Goal: Task Accomplishment & Management: Manage account settings

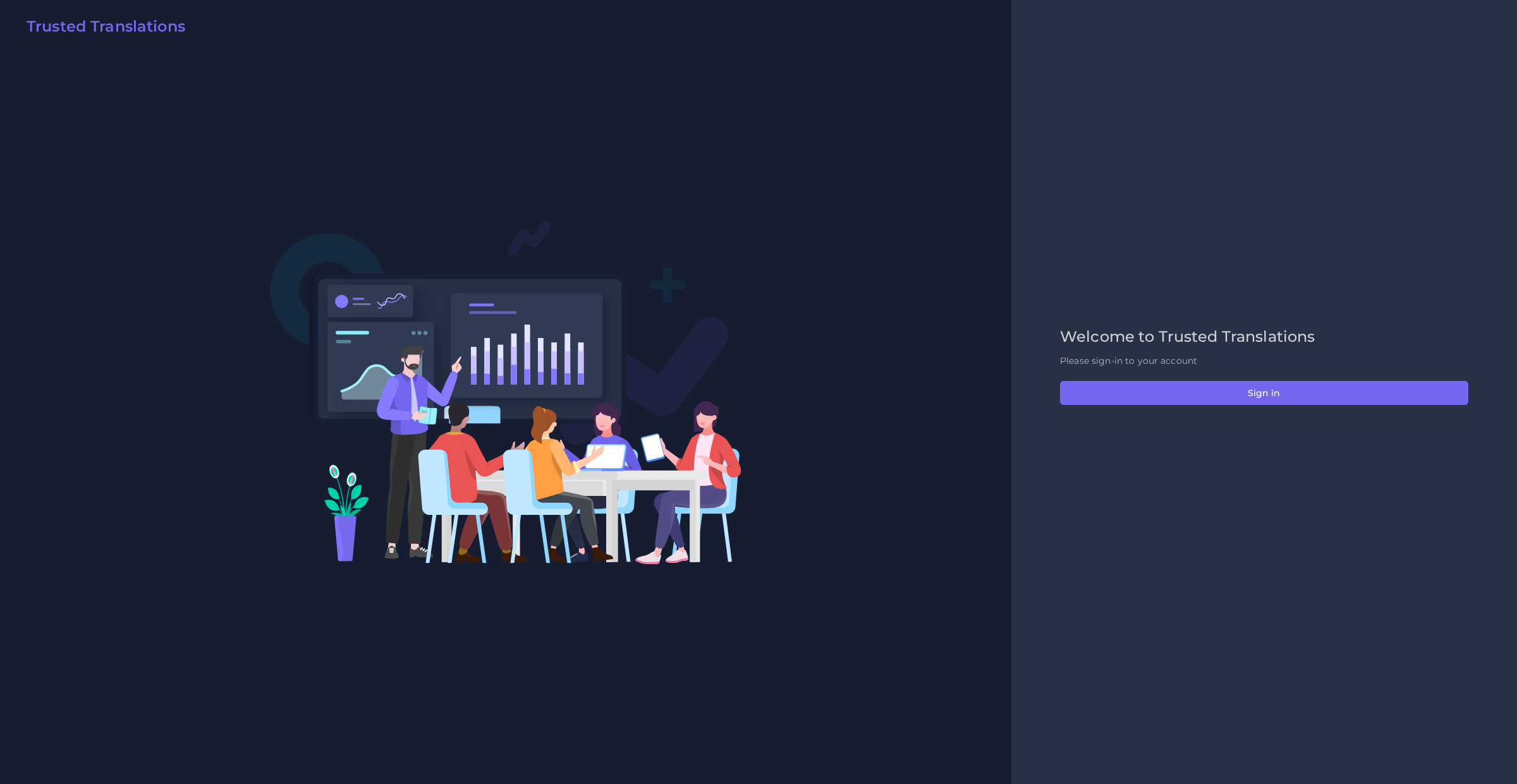
click at [1318, 406] on div "Welcome to Trusted Translations Please sign-in to your account Sign in" at bounding box center [1264, 392] width 435 height 129
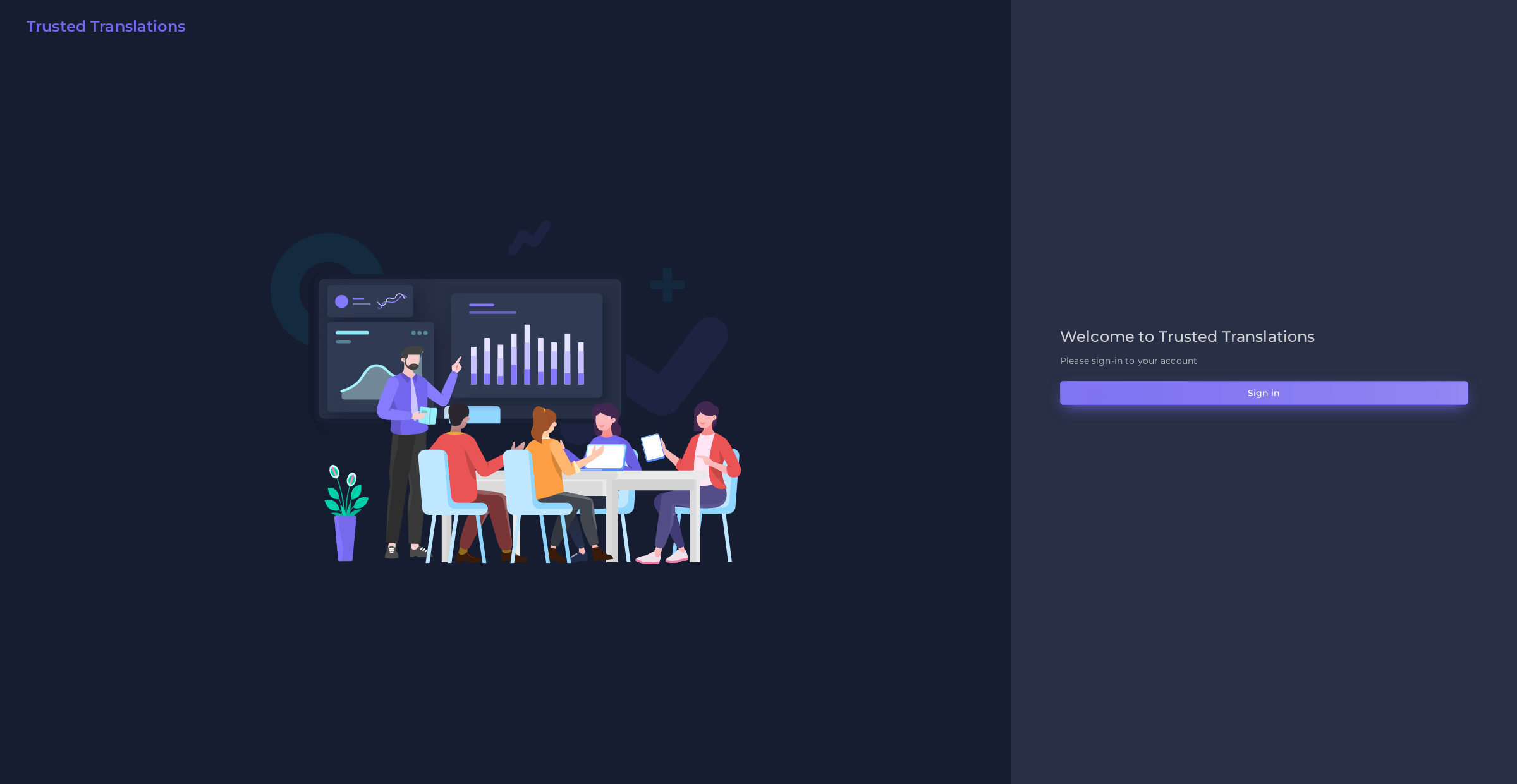
click at [1095, 396] on button "Sign in" at bounding box center [1264, 393] width 408 height 24
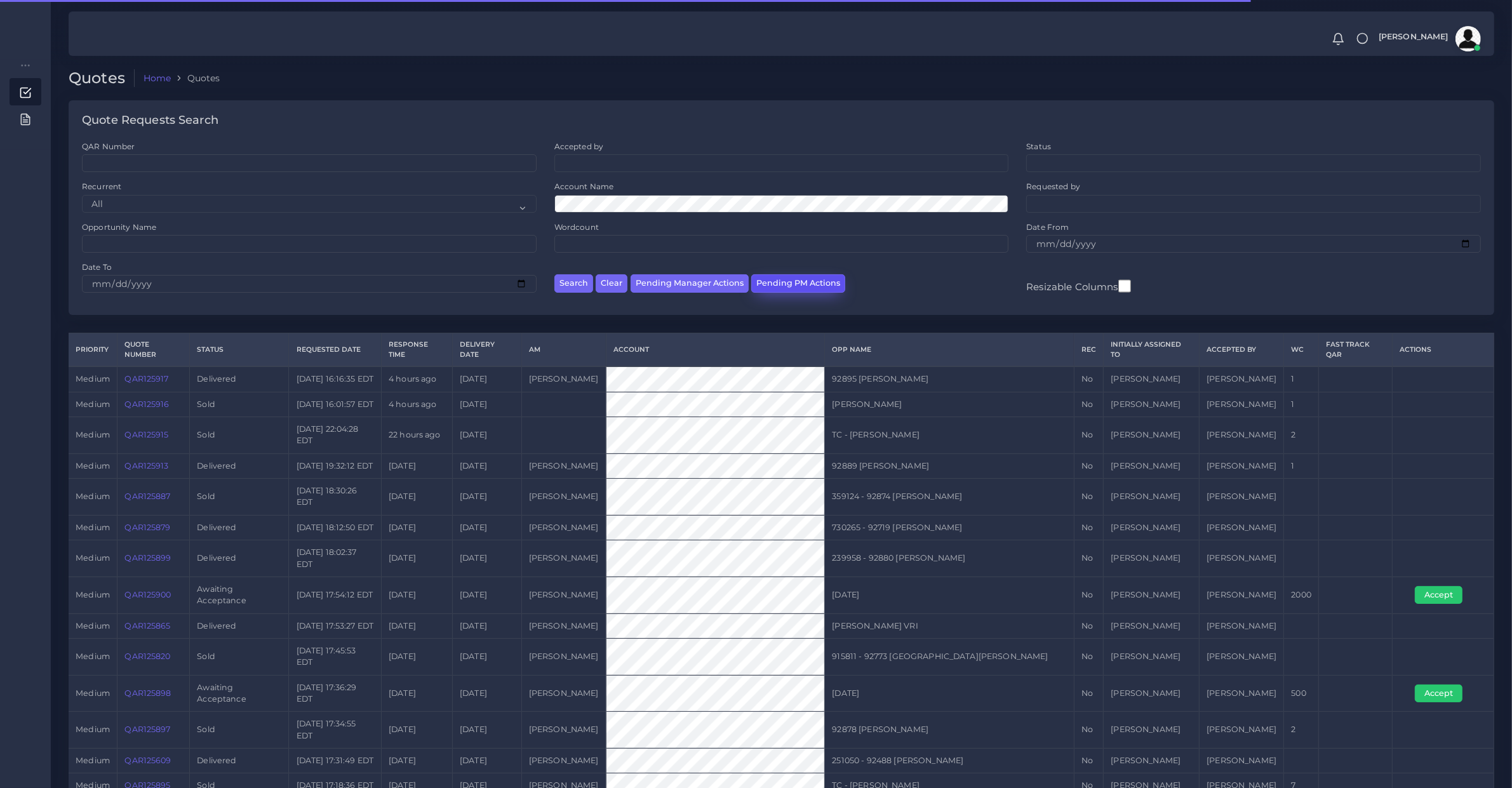
click at [819, 286] on button "Pending PM Actions" at bounding box center [797, 284] width 94 height 18
select select "awaiting_acceptance"
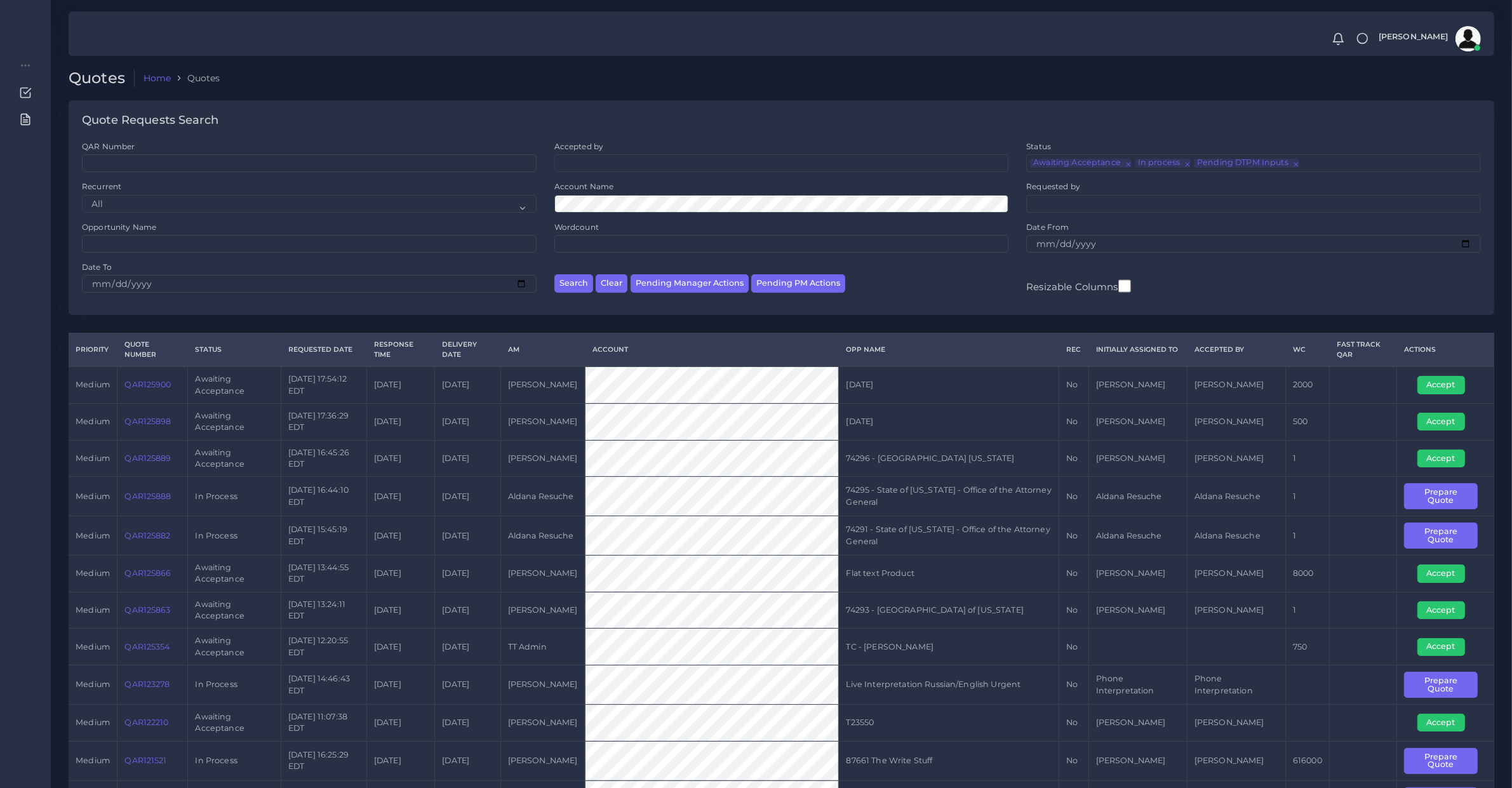
click at [135, 392] on td "QAR125900" at bounding box center [153, 385] width 71 height 37
copy link "QAR125900"
click at [1437, 387] on button "Accept" at bounding box center [1441, 385] width 47 height 18
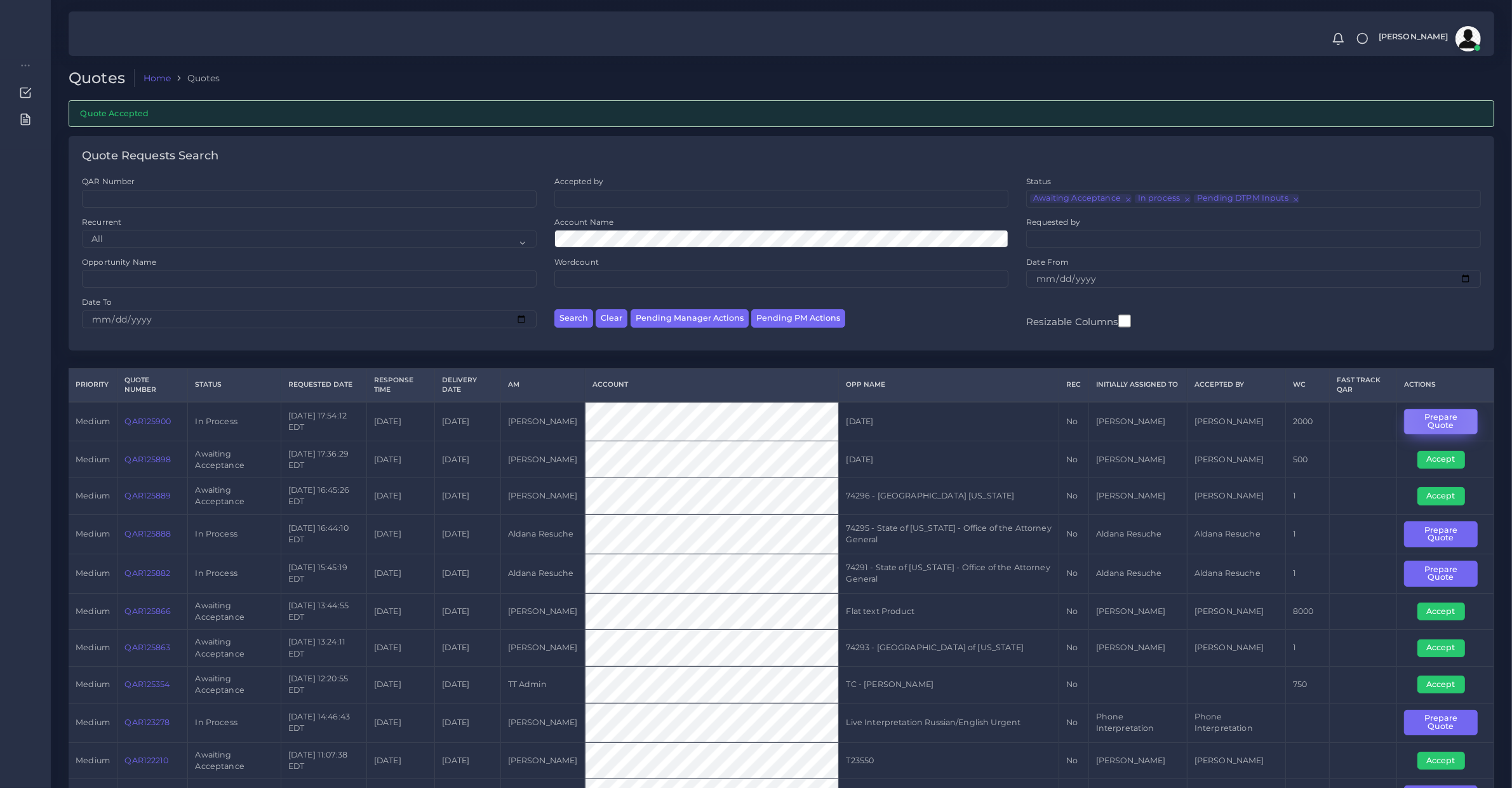
click at [1437, 418] on button "Prepare Quote" at bounding box center [1440, 422] width 73 height 26
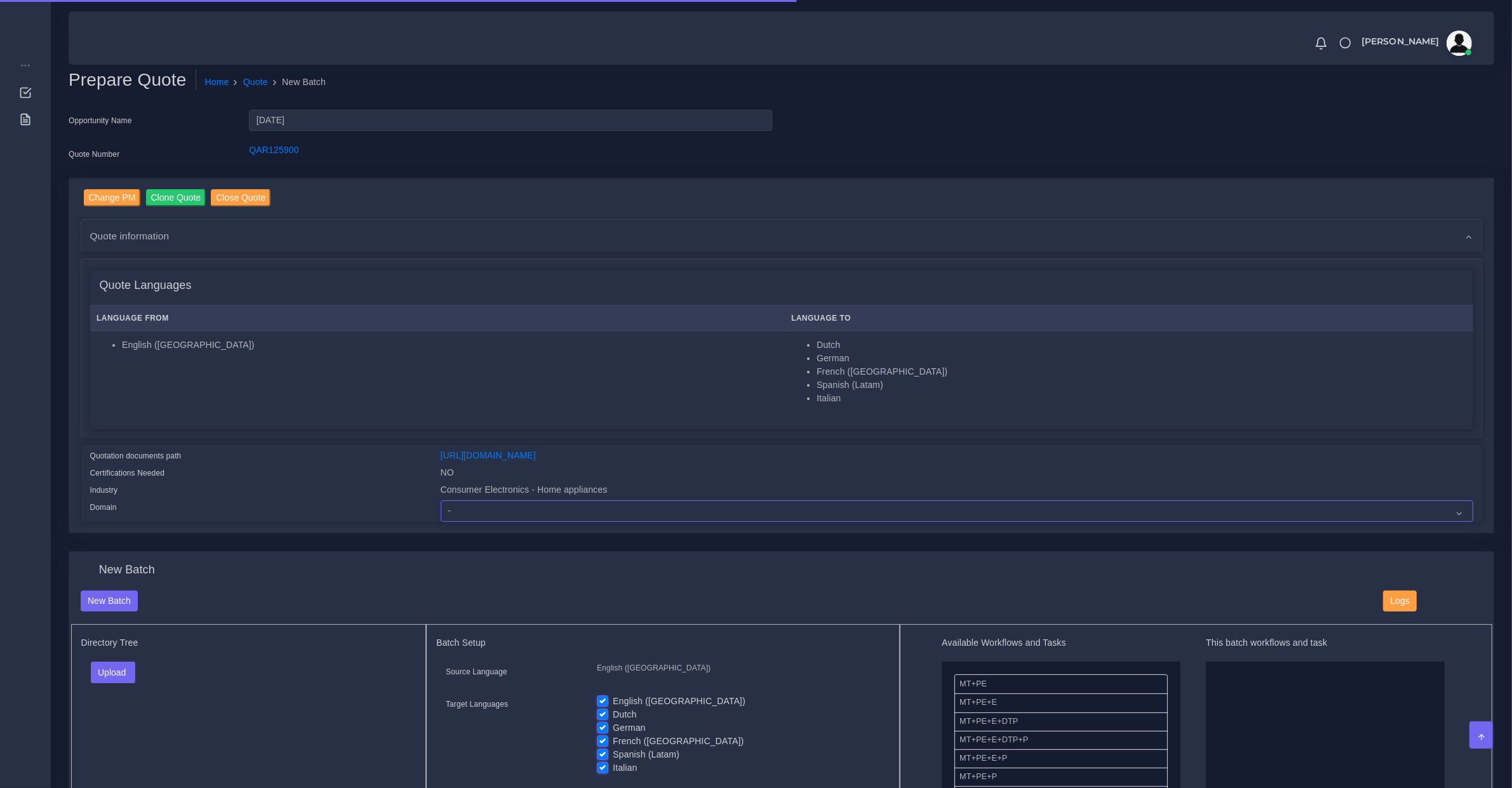
click at [500, 505] on select "- Advertising and Media Agriculture, Forestry and Fishing Architecture, Buildin…" at bounding box center [957, 511] width 1033 height 22
click at [441, 500] on select "- Advertising and Media Agriculture, Forestry and Fishing Architecture, Buildin…" at bounding box center [957, 511] width 1033 height 22
select select "Consumer Electronics - Home appliances"
click at [137, 236] on span "Quote information" at bounding box center [129, 236] width 79 height 14
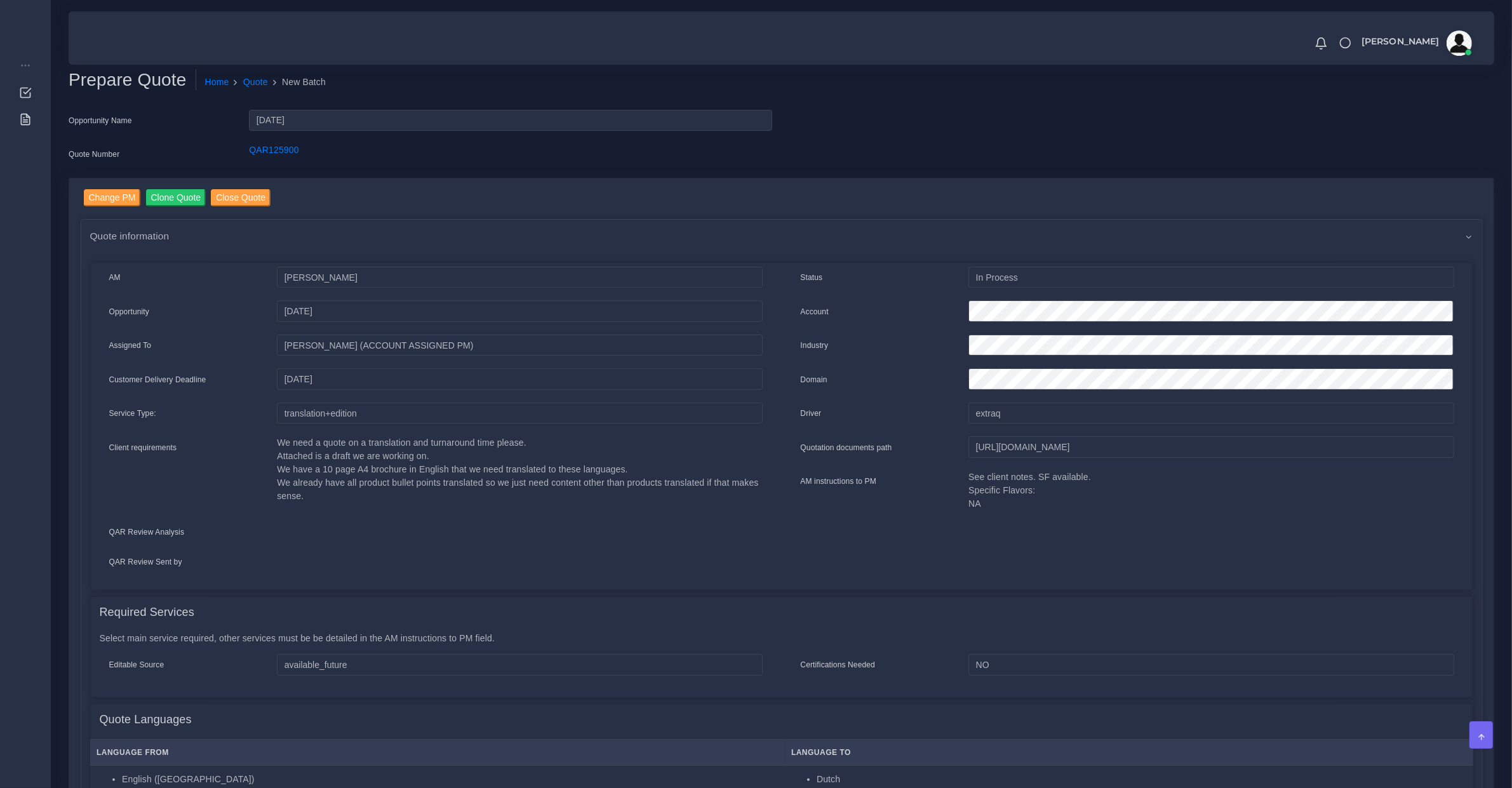
click at [238, 383] on div "Customer Delivery Deadline" at bounding box center [184, 382] width 169 height 26
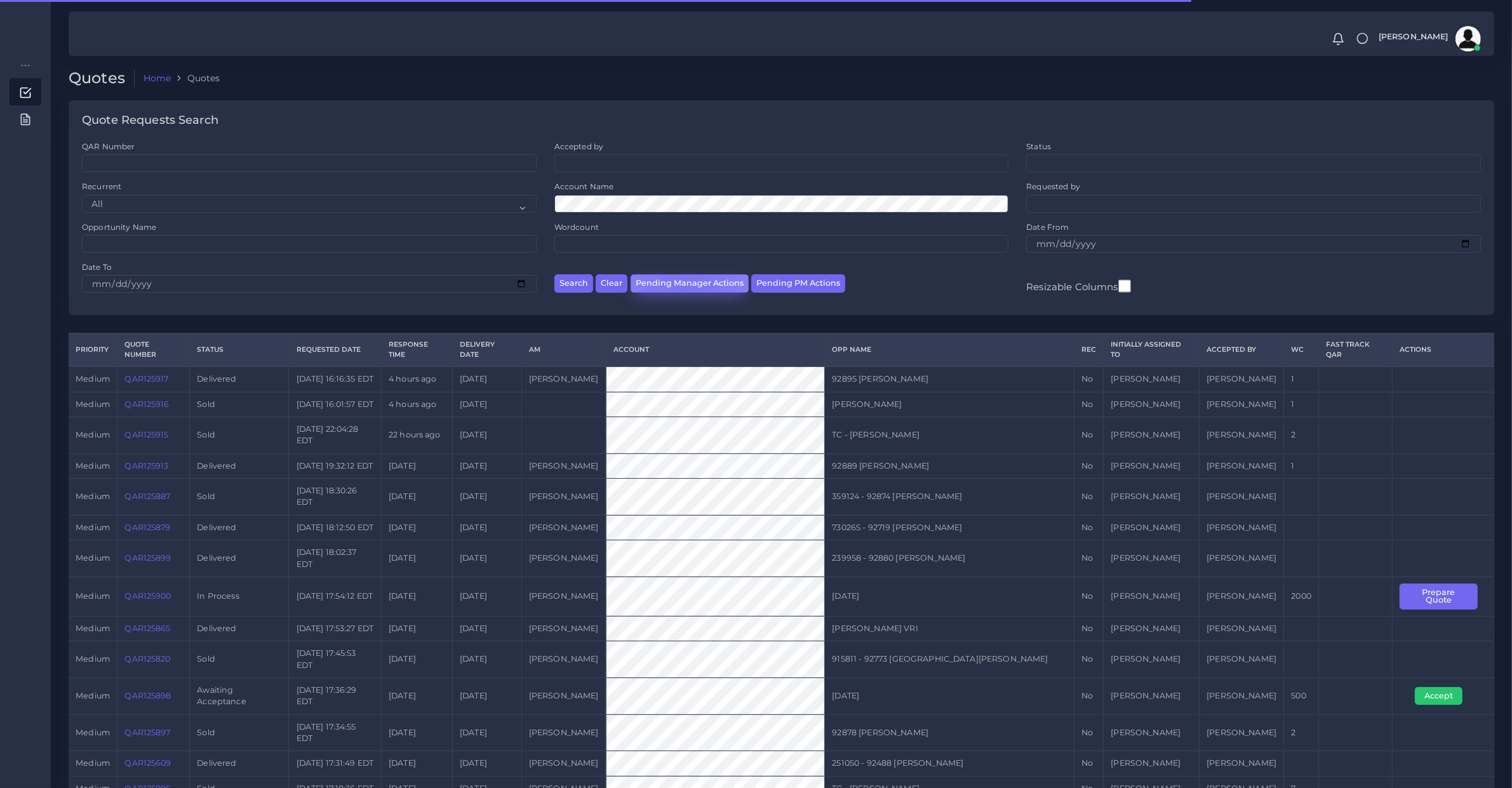
click at [684, 289] on button "Pending Manager Actions" at bounding box center [689, 284] width 118 height 18
select select "awaiting_manager_initial_review"
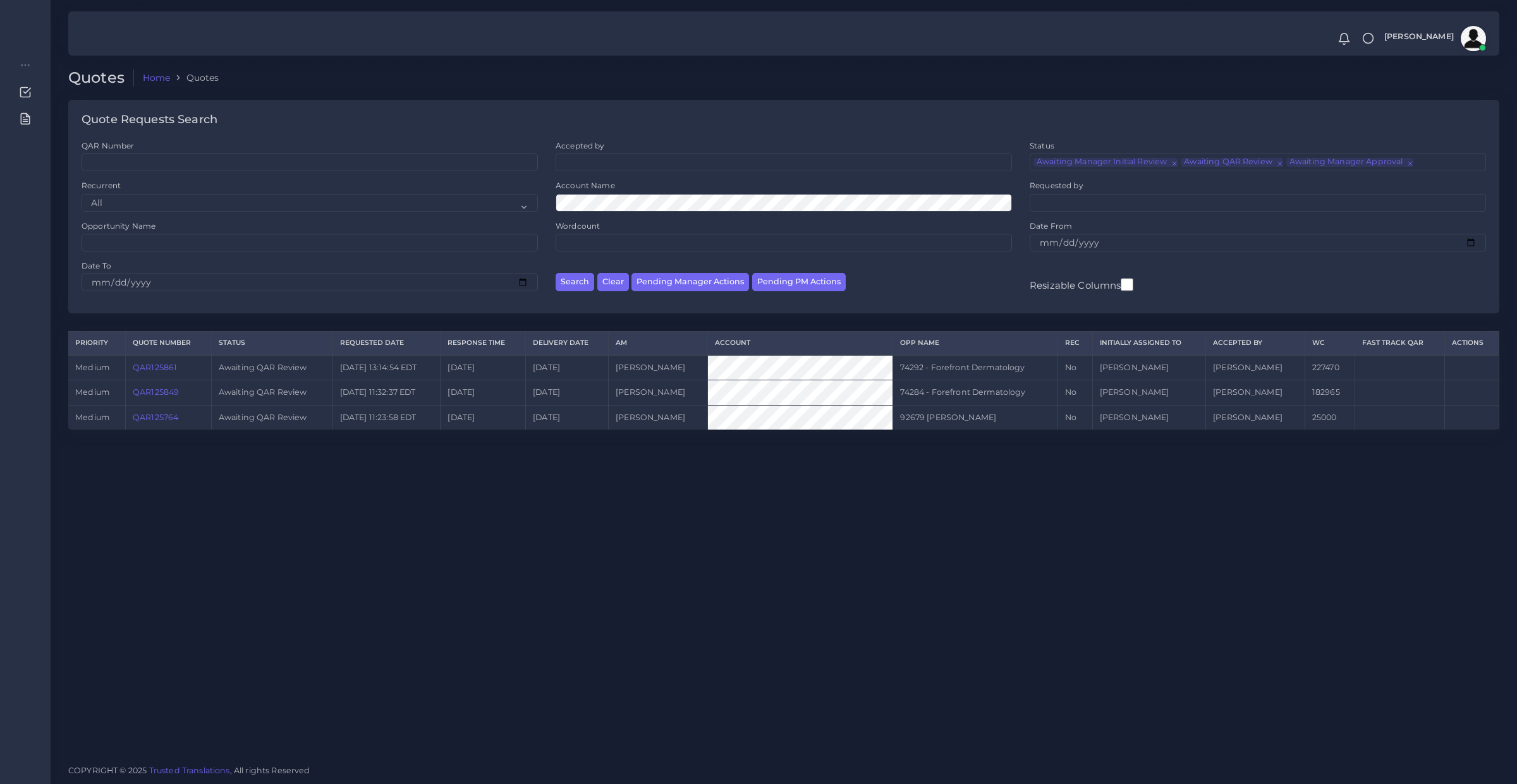
click at [159, 388] on link "QAR125849" at bounding box center [156, 392] width 46 height 10
click at [165, 367] on link "QAR125861" at bounding box center [154, 368] width 44 height 10
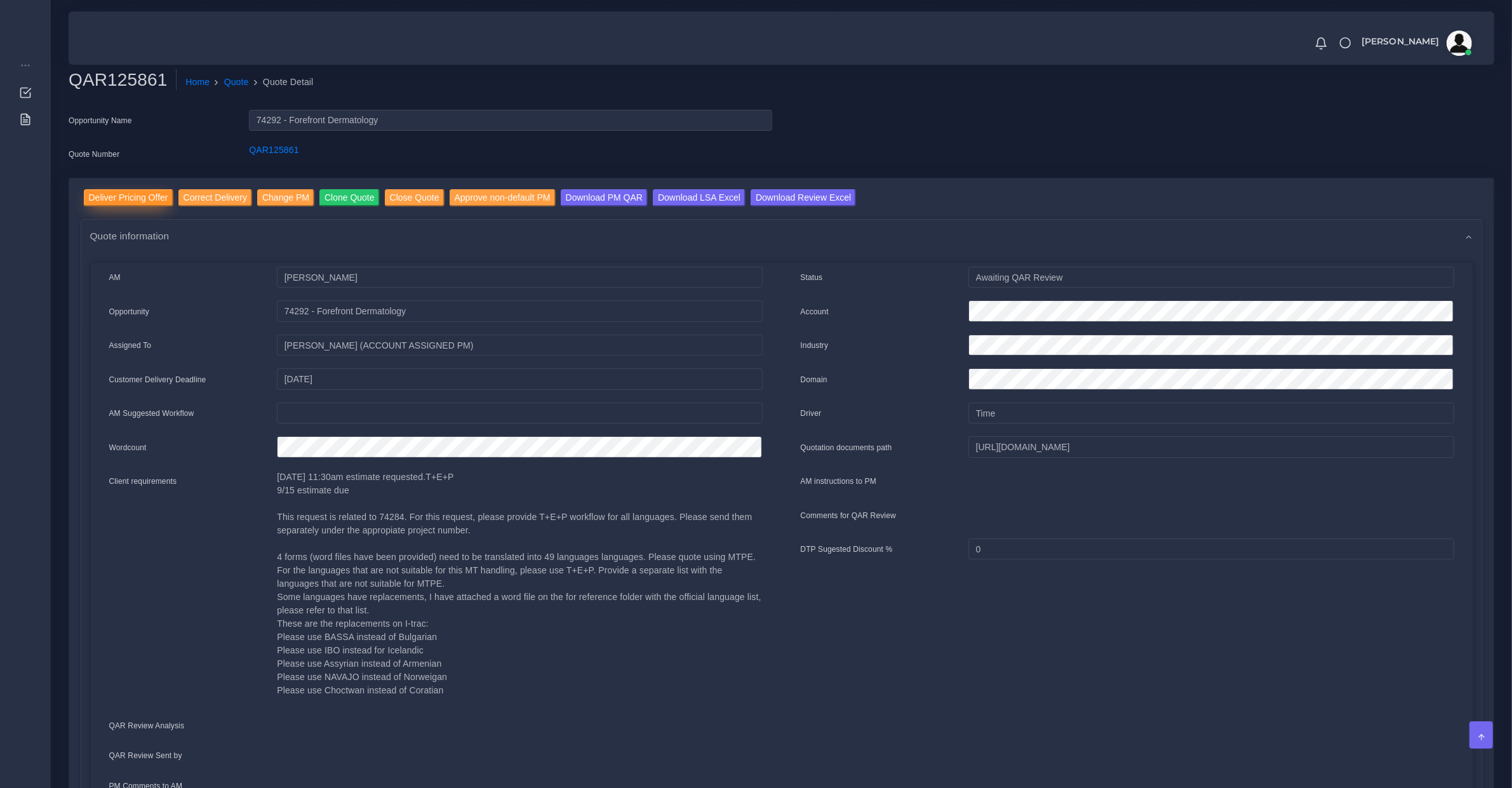
click at [134, 201] on input "Deliver Pricing Offer" at bounding box center [128, 198] width 89 height 17
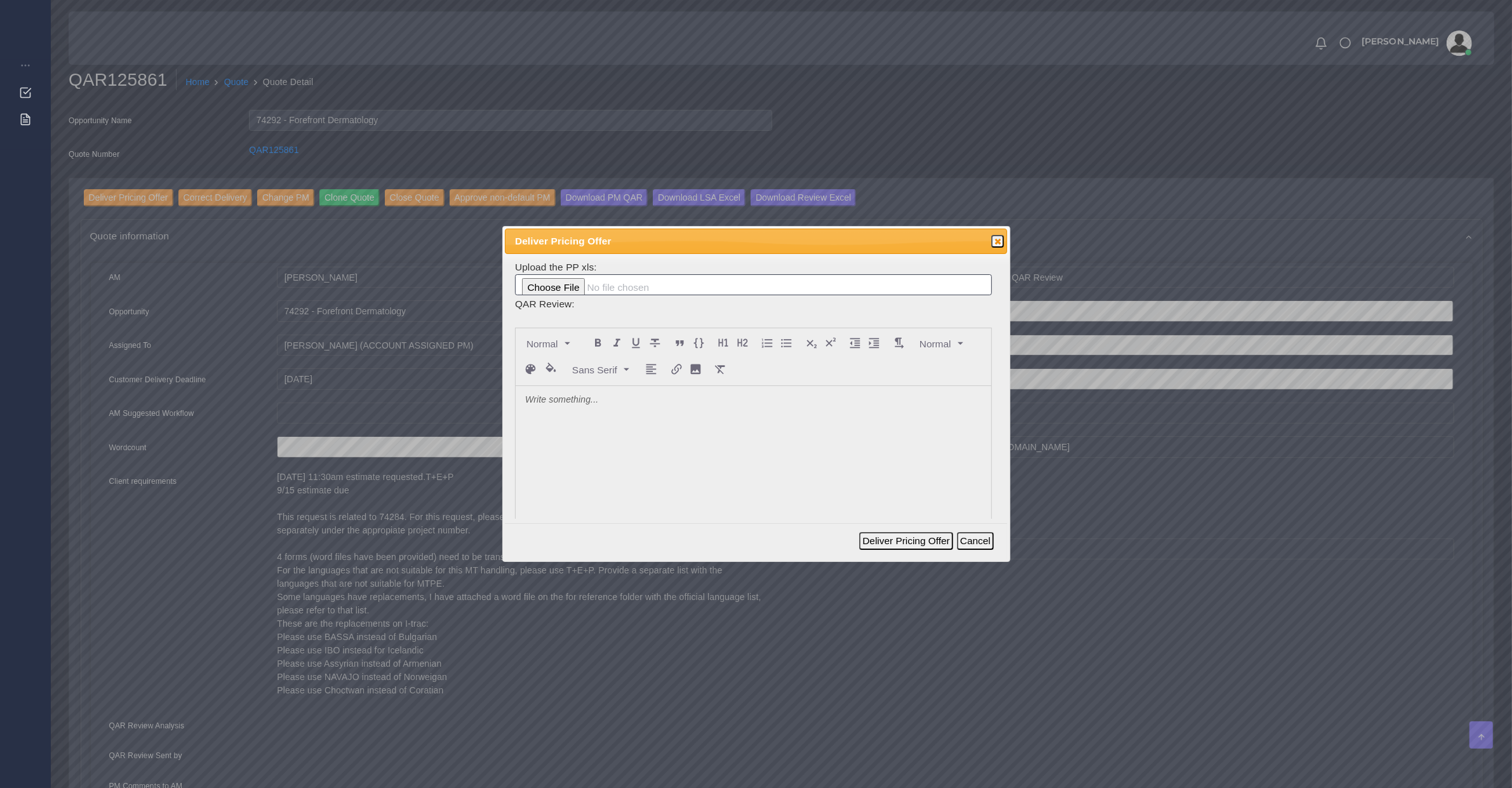
click at [573, 423] on div at bounding box center [753, 481] width 475 height 190
click at [925, 541] on button "Deliver Pricing Offer" at bounding box center [906, 541] width 93 height 18
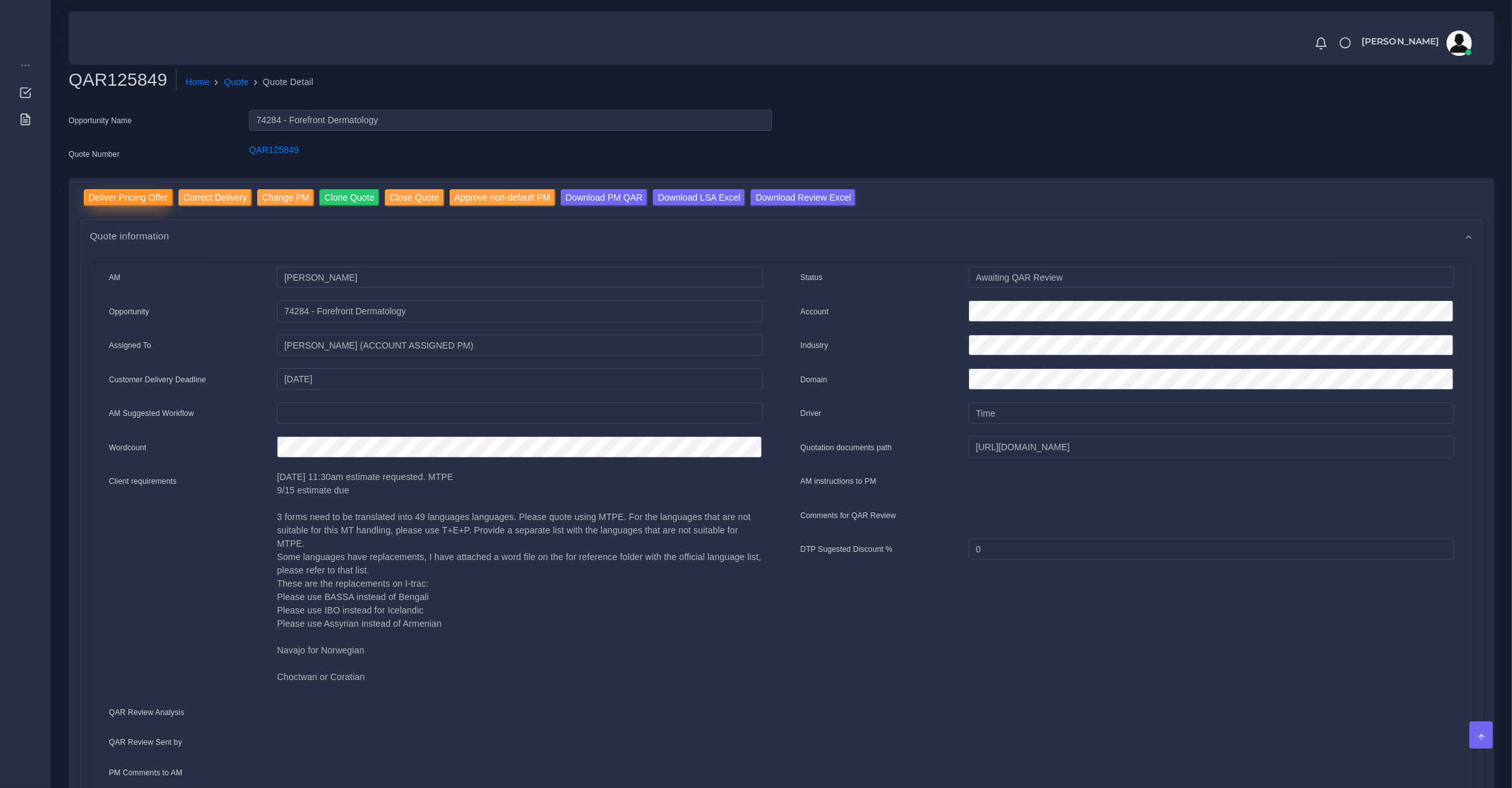
click at [120, 200] on input "Deliver Pricing Offer" at bounding box center [128, 198] width 89 height 17
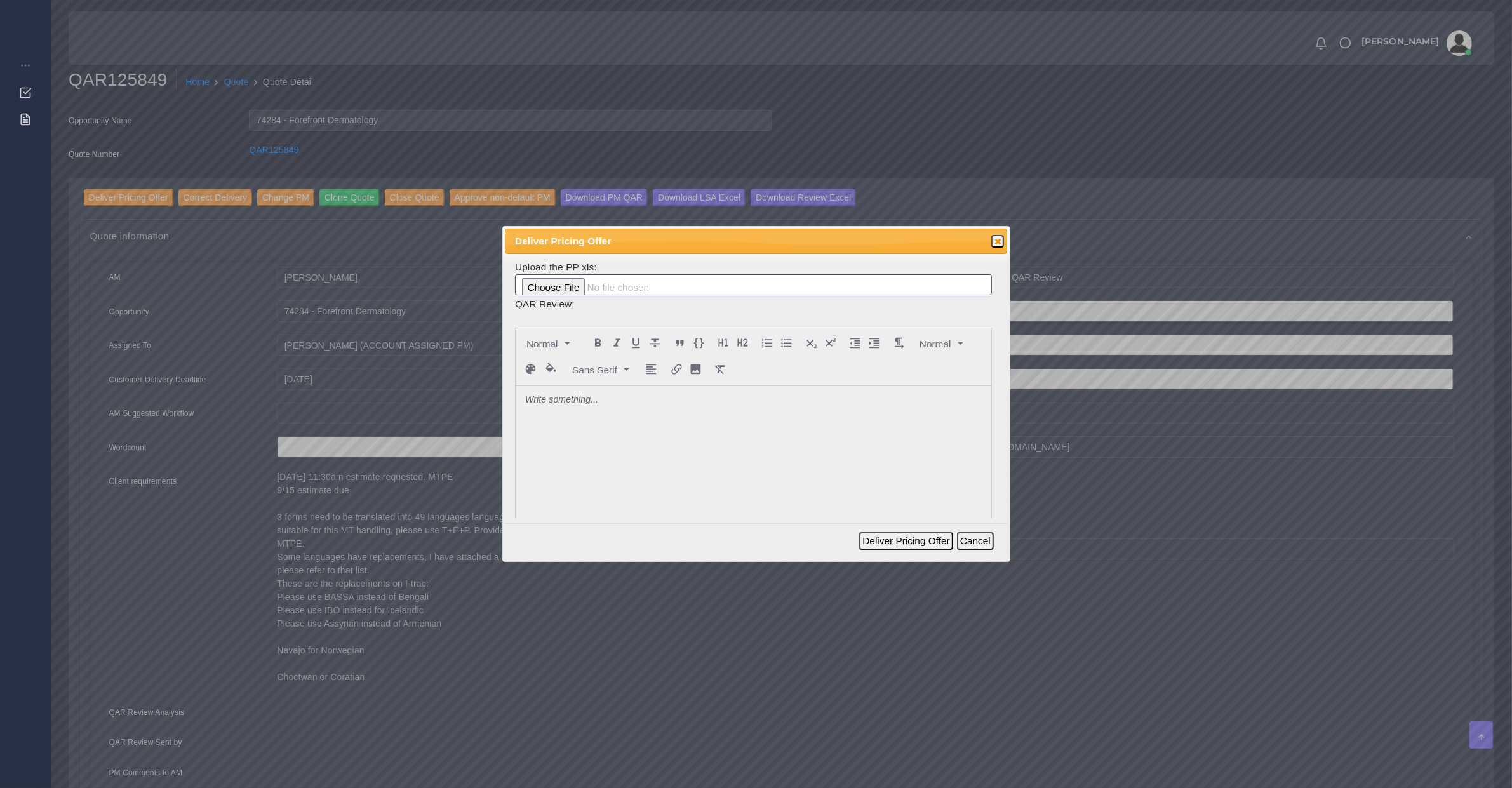
click at [665, 454] on div at bounding box center [753, 481] width 475 height 190
copy p "LSA pricing list."
click at [876, 541] on button "Deliver Pricing Offer" at bounding box center [906, 541] width 93 height 18
